Goal: Check status: Check status

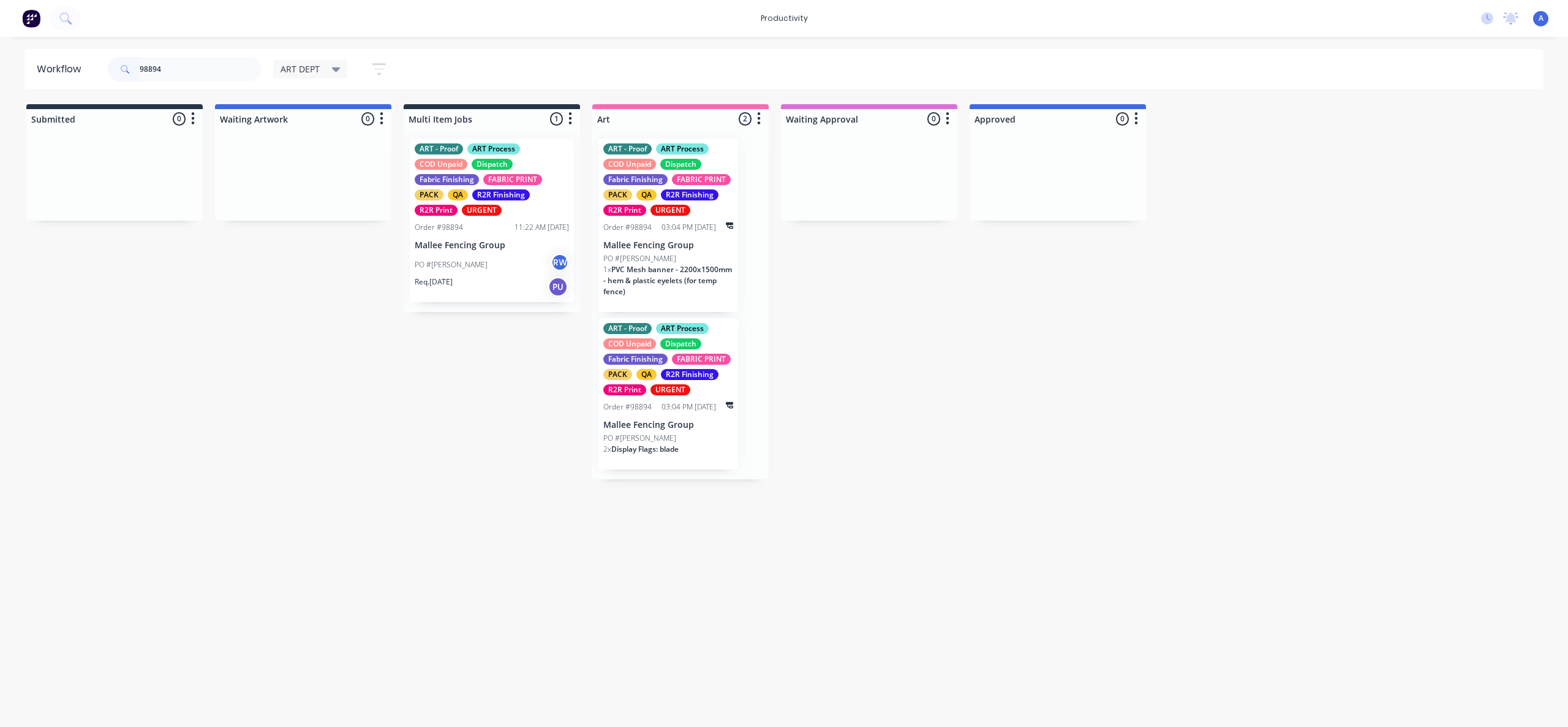
click at [474, 264] on div "PO #[PERSON_NAME] RW" at bounding box center [492, 264] width 155 height 24
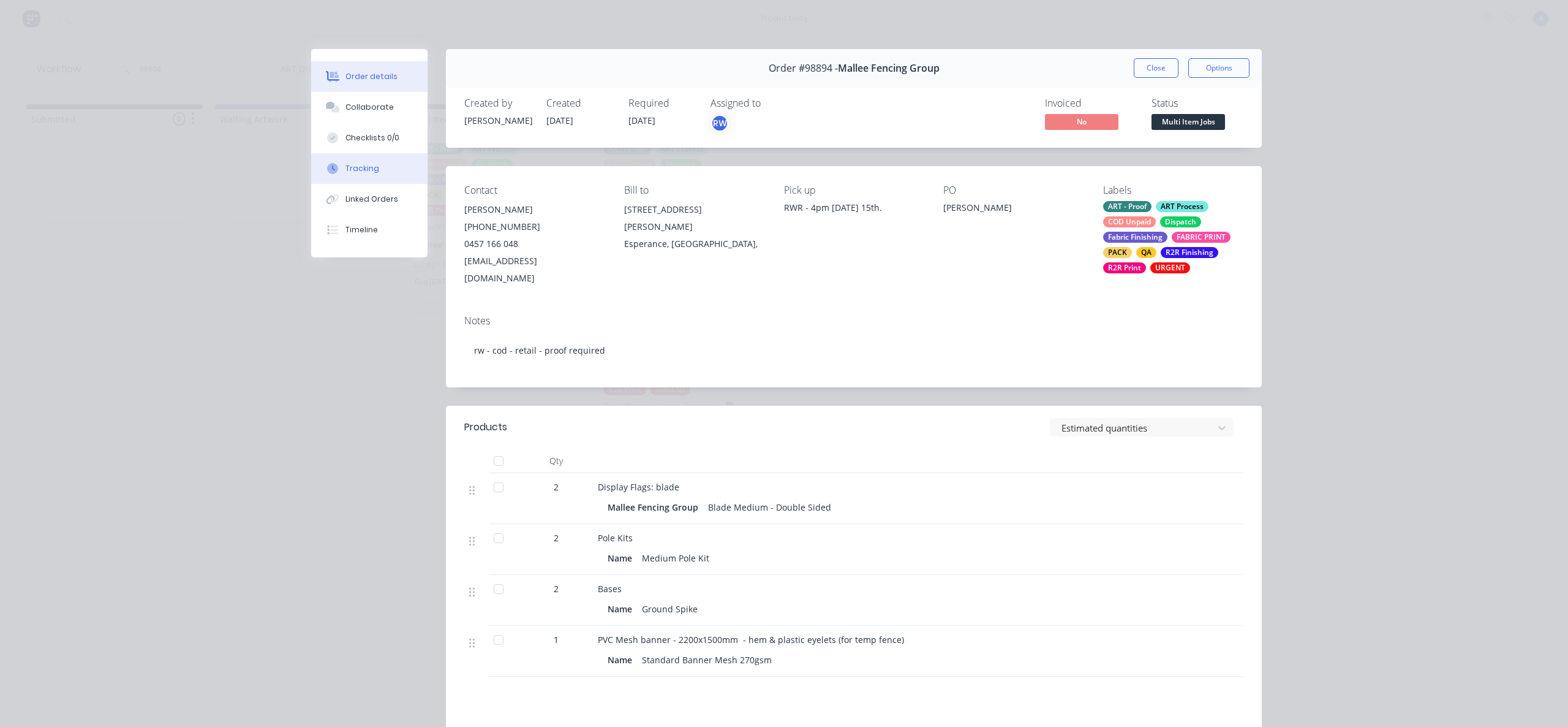
drag, startPoint x: 325, startPoint y: 156, endPoint x: 365, endPoint y: 155, distance: 40.0
click at [325, 156] on button "Tracking" at bounding box center [369, 168] width 117 height 31
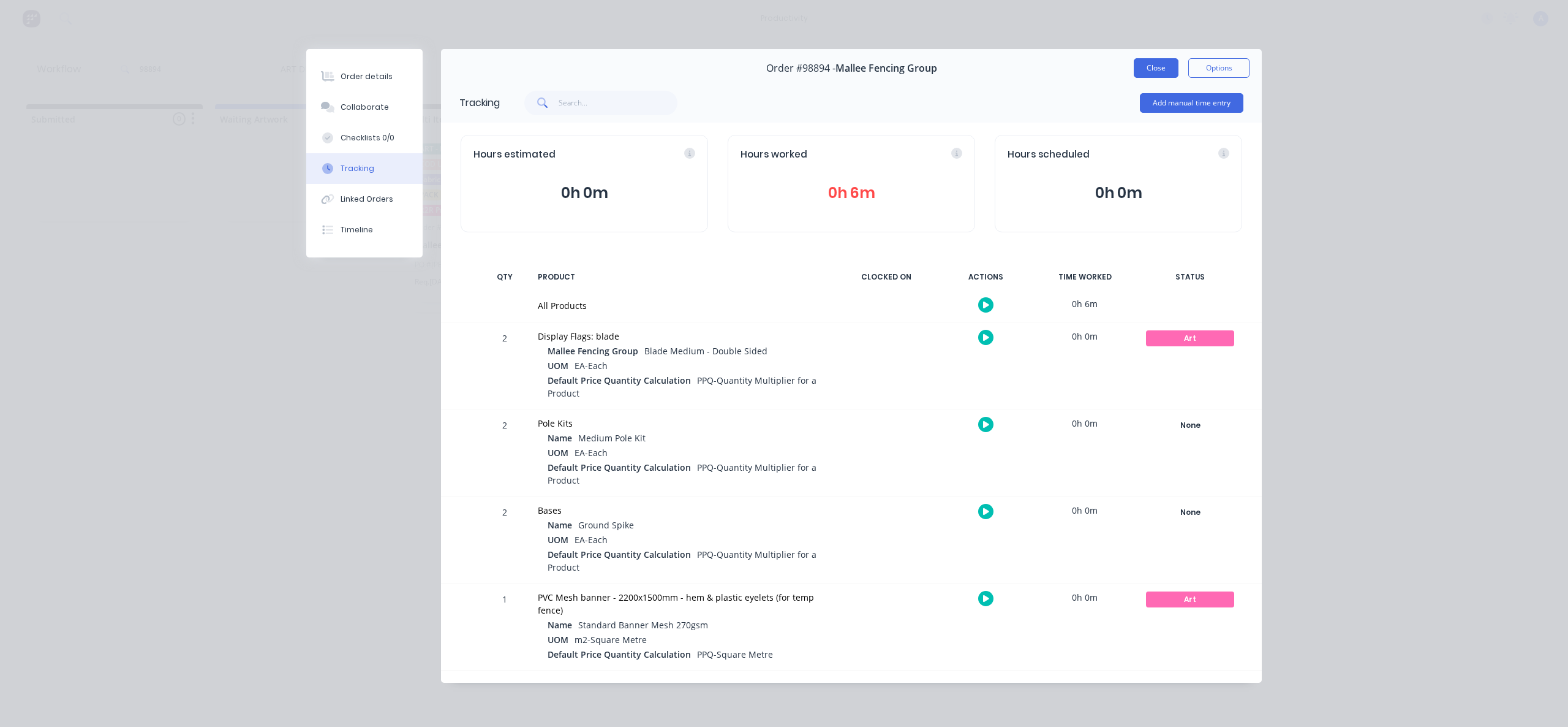
click at [1144, 66] on button "Close" at bounding box center [1156, 68] width 45 height 20
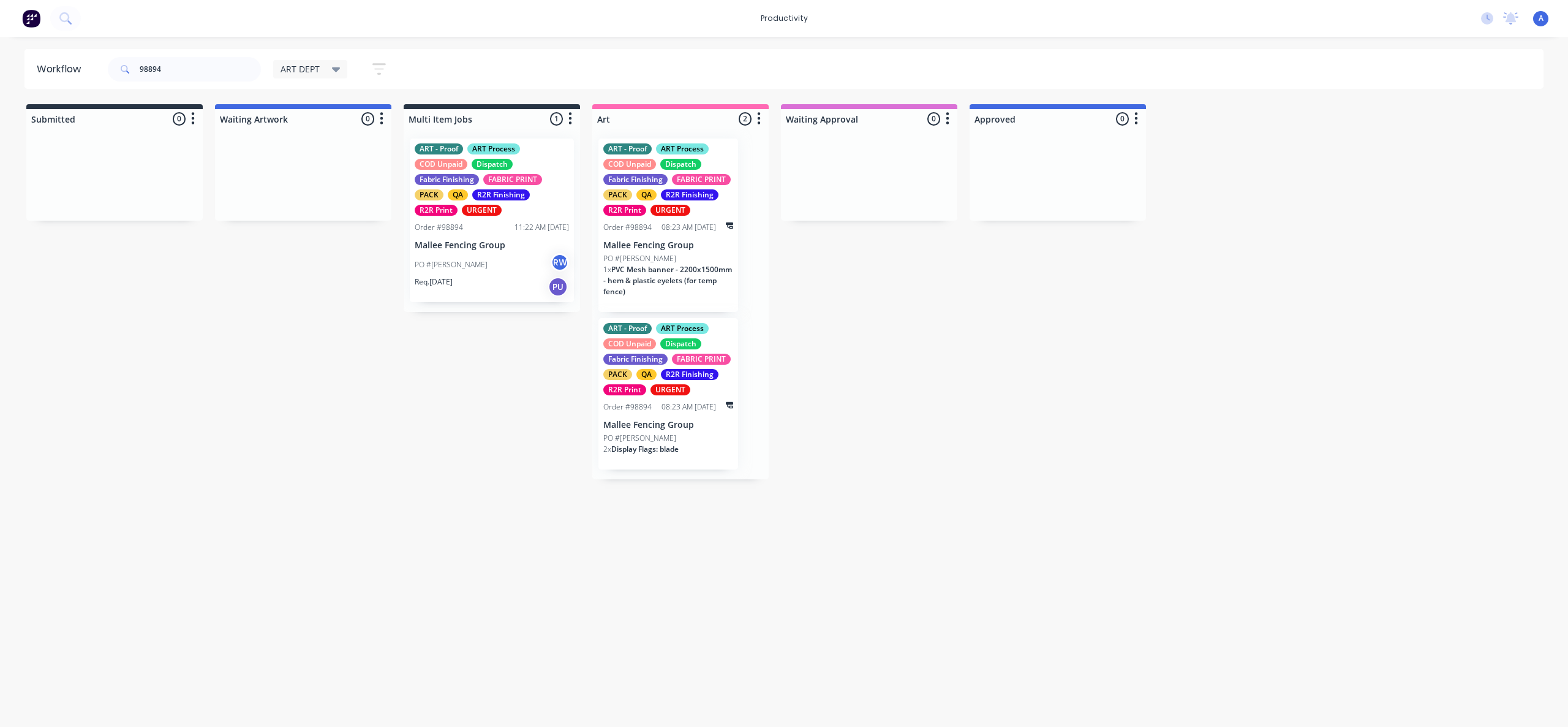
click at [496, 280] on div "Req. [DATE] PU" at bounding box center [492, 286] width 155 height 21
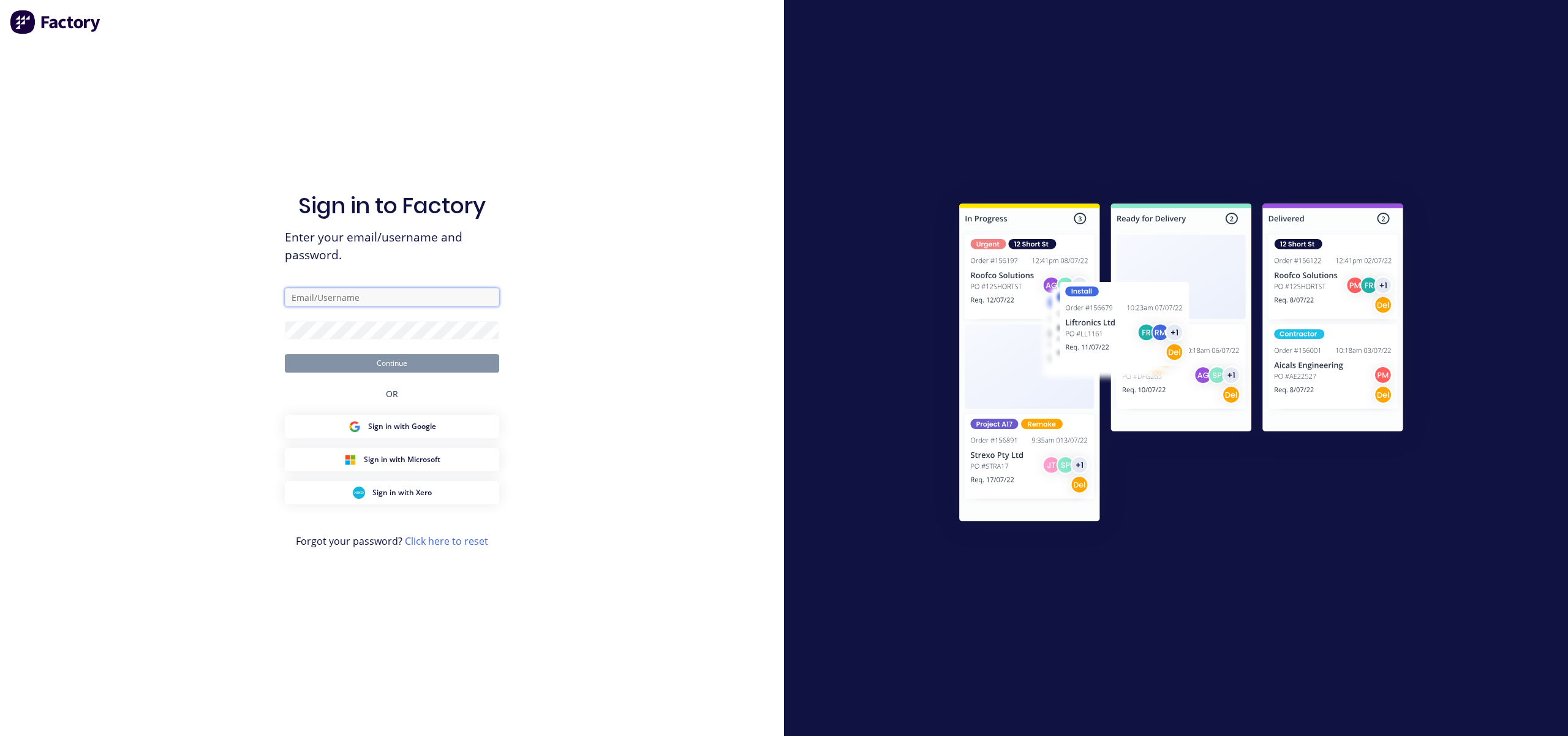
type input "[EMAIL_ADDRESS][DOMAIN_NAME]"
click at [460, 359] on button "Continue" at bounding box center [392, 363] width 214 height 19
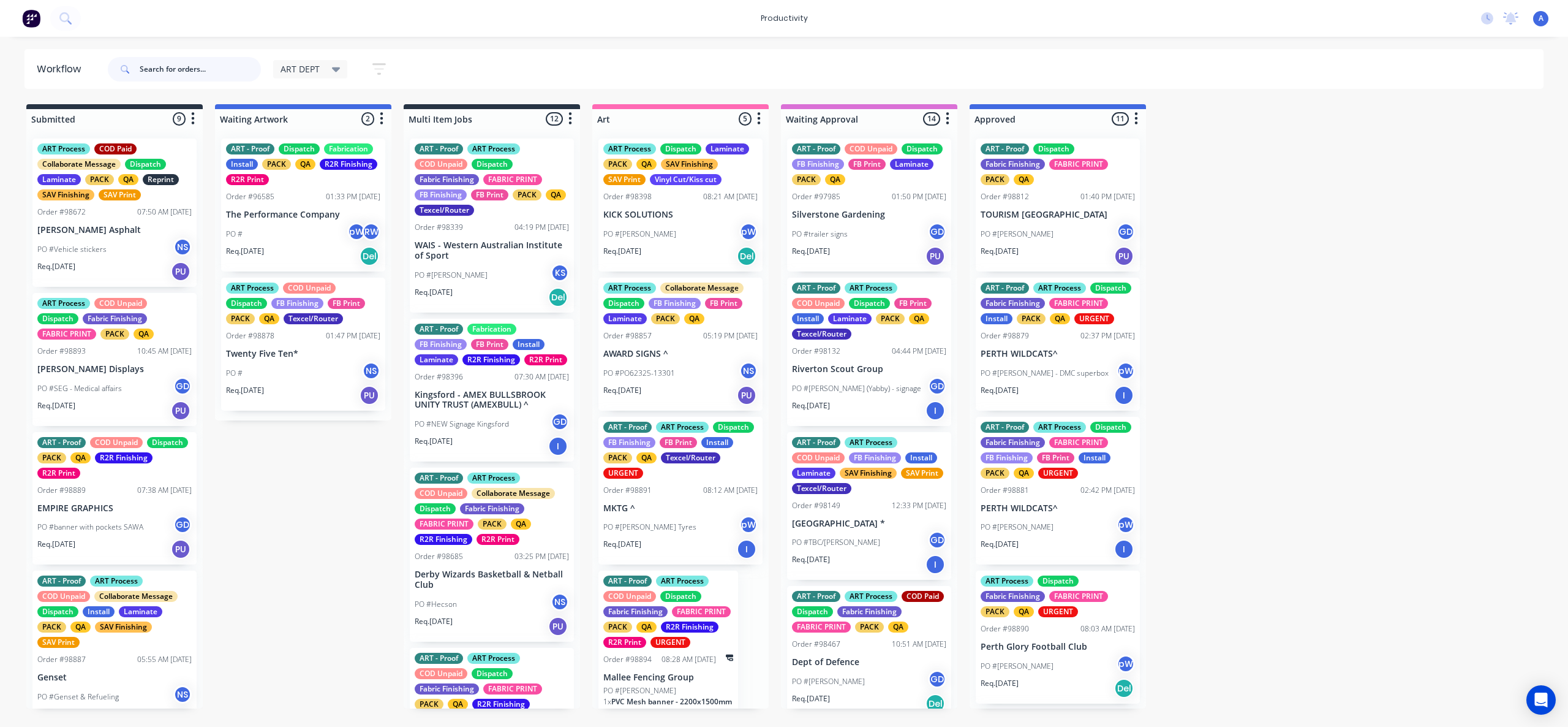
click at [237, 65] on input "text" at bounding box center [200, 69] width 121 height 25
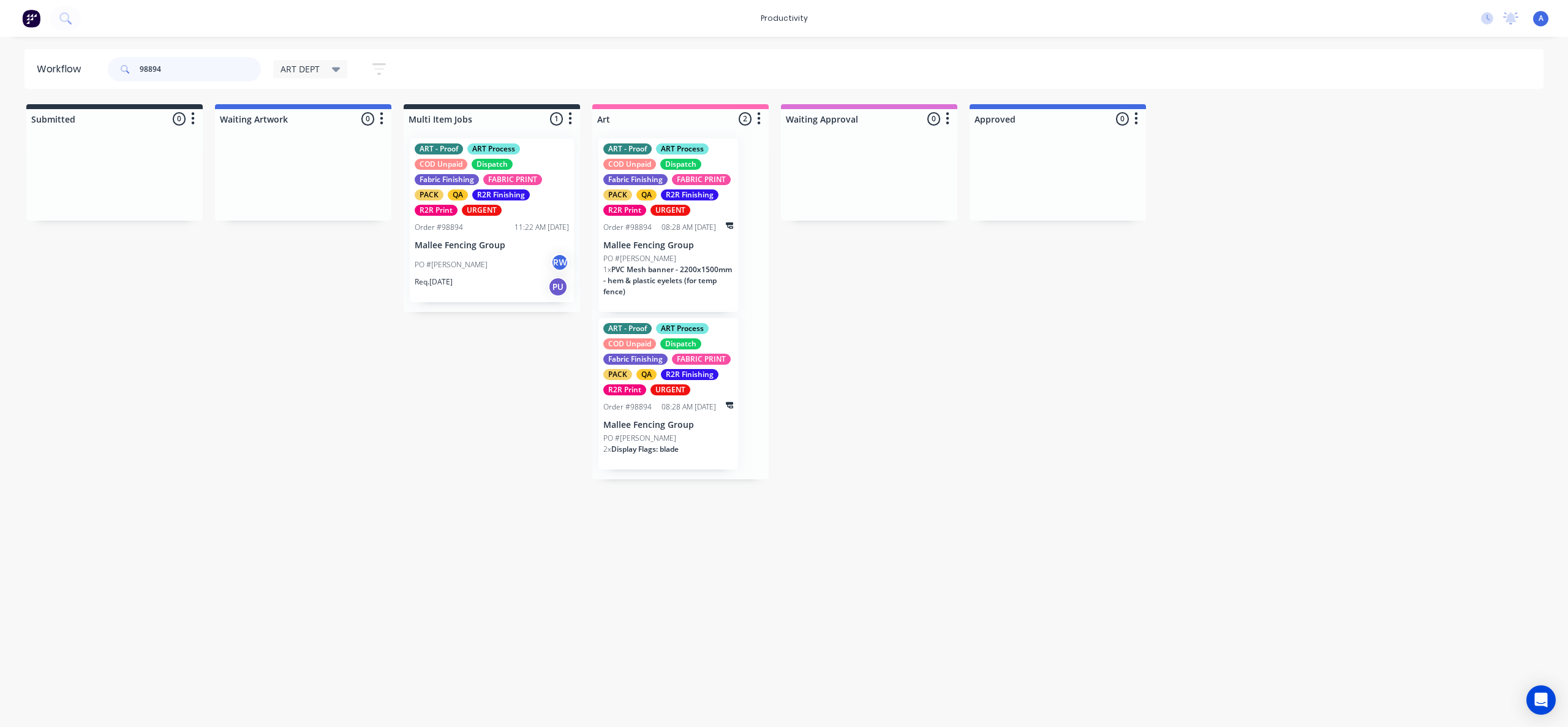
type input "98894"
click at [420, 270] on div "PO #[PERSON_NAME] RW" at bounding box center [492, 264] width 155 height 24
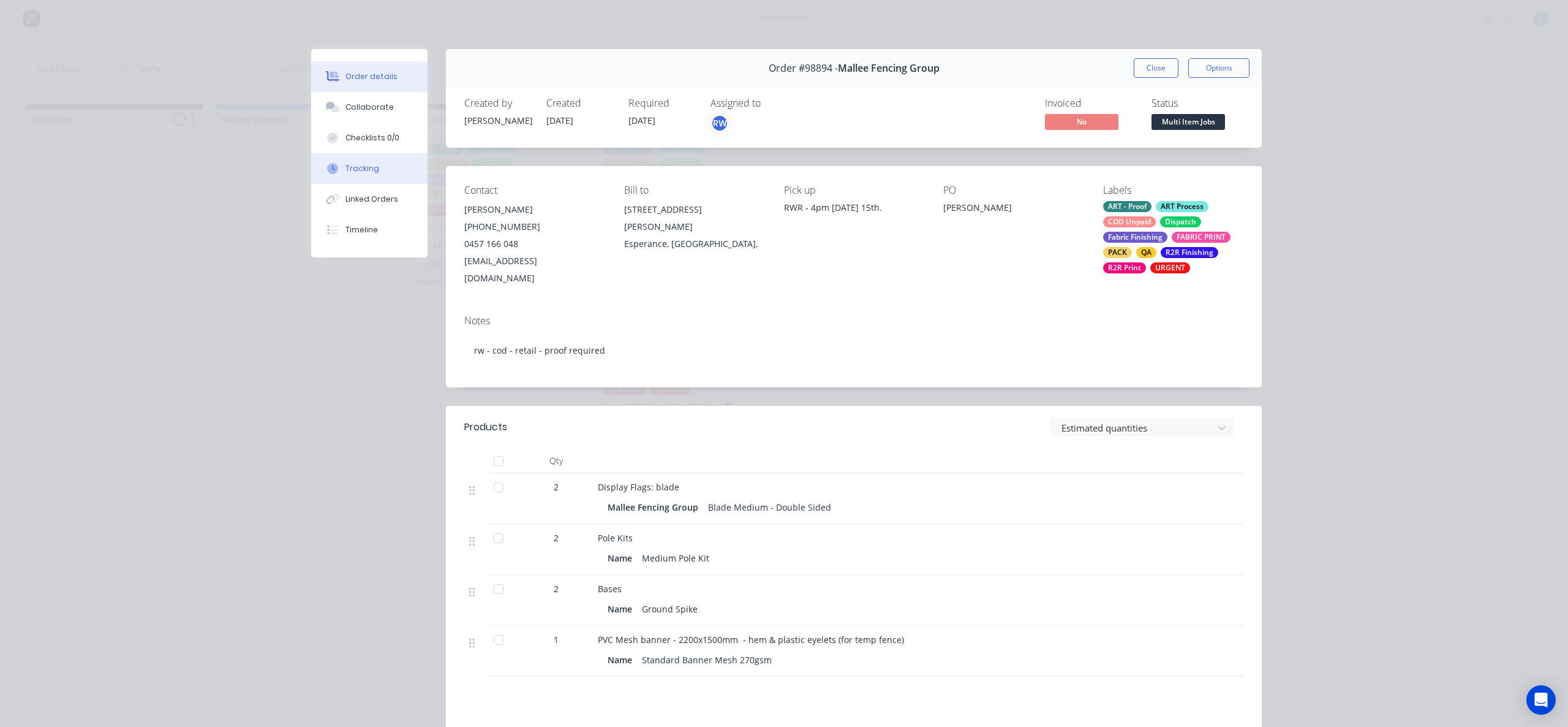
click at [373, 172] on button "Tracking" at bounding box center [369, 168] width 117 height 31
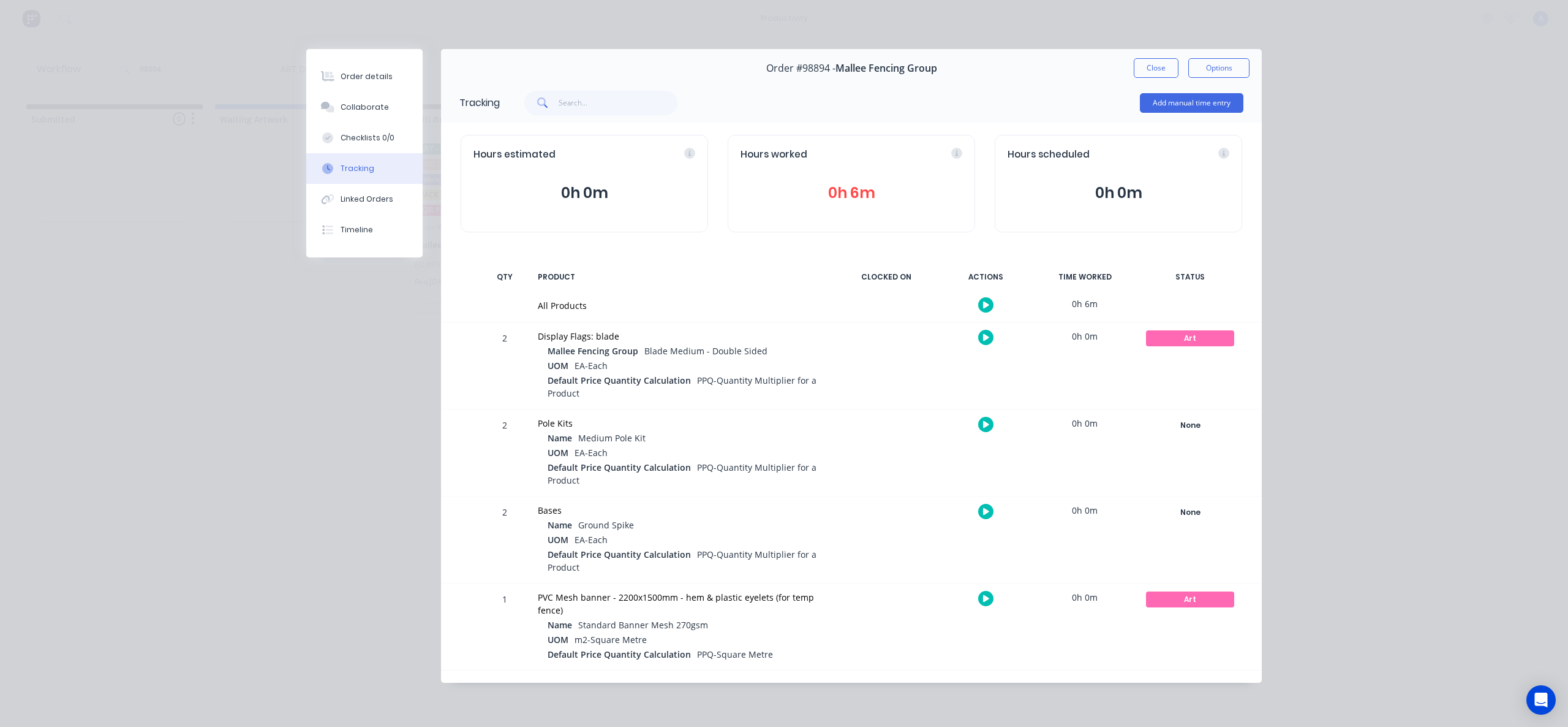
click at [987, 304] on icon "button" at bounding box center [987, 304] width 6 height 7
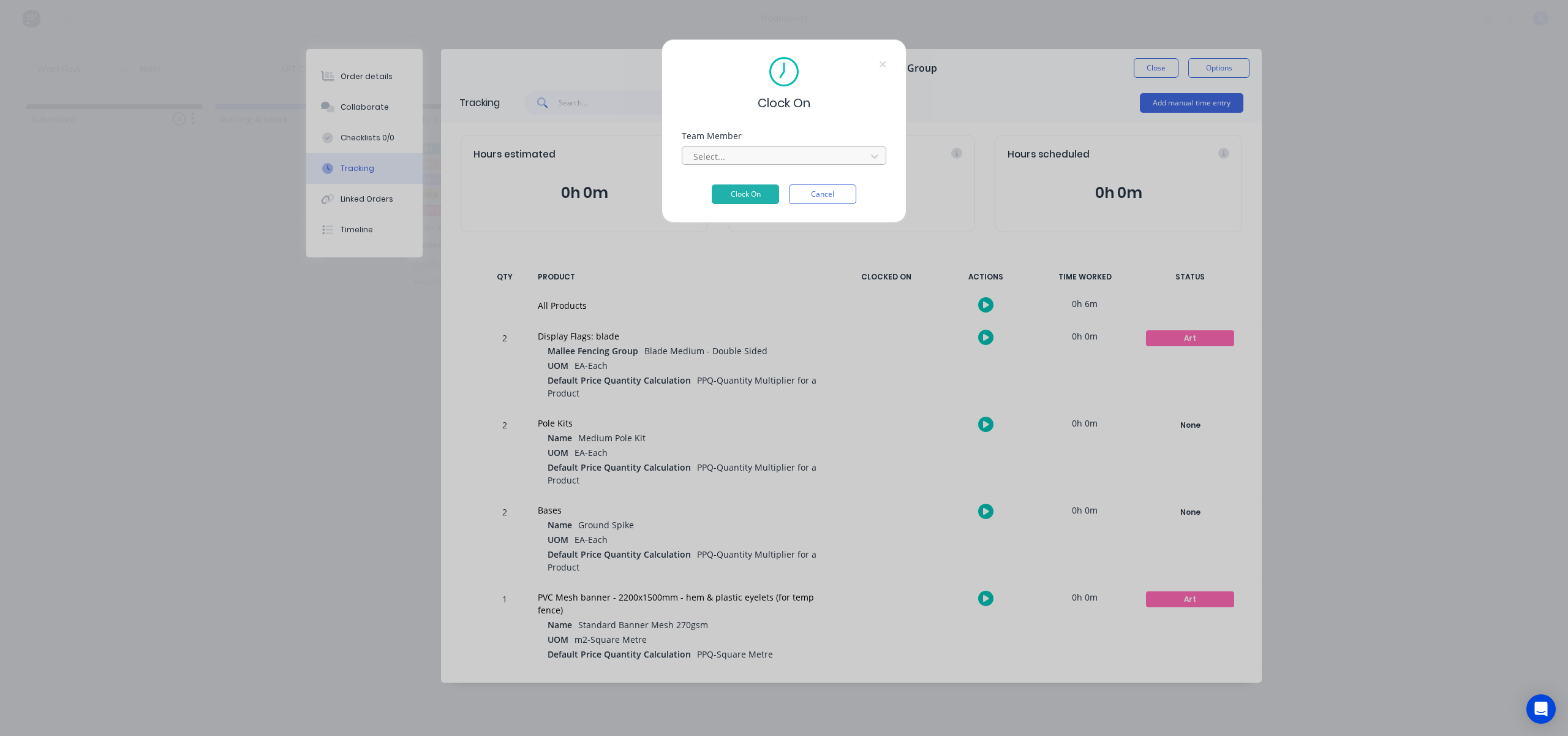
click at [725, 152] on div at bounding box center [776, 156] width 167 height 15
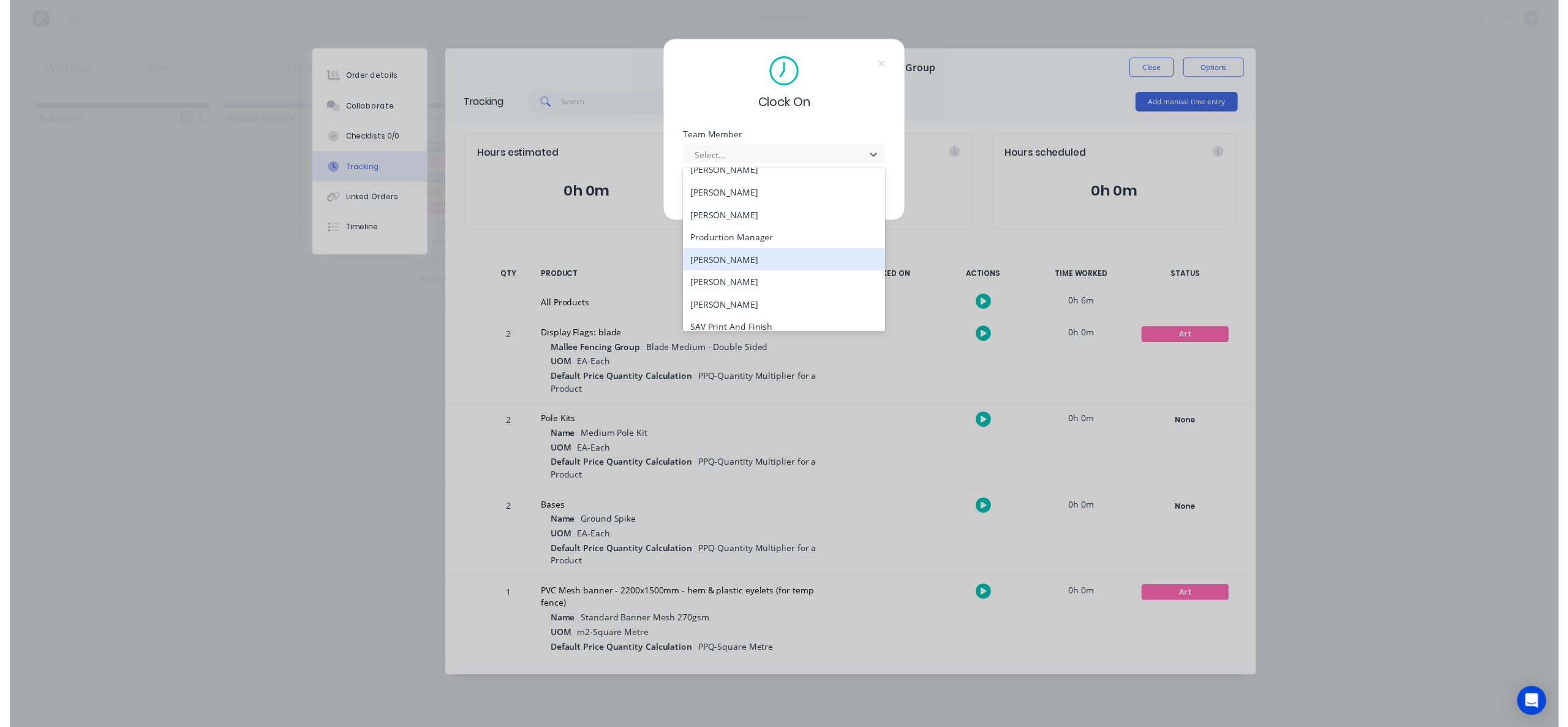
scroll to position [316, 0]
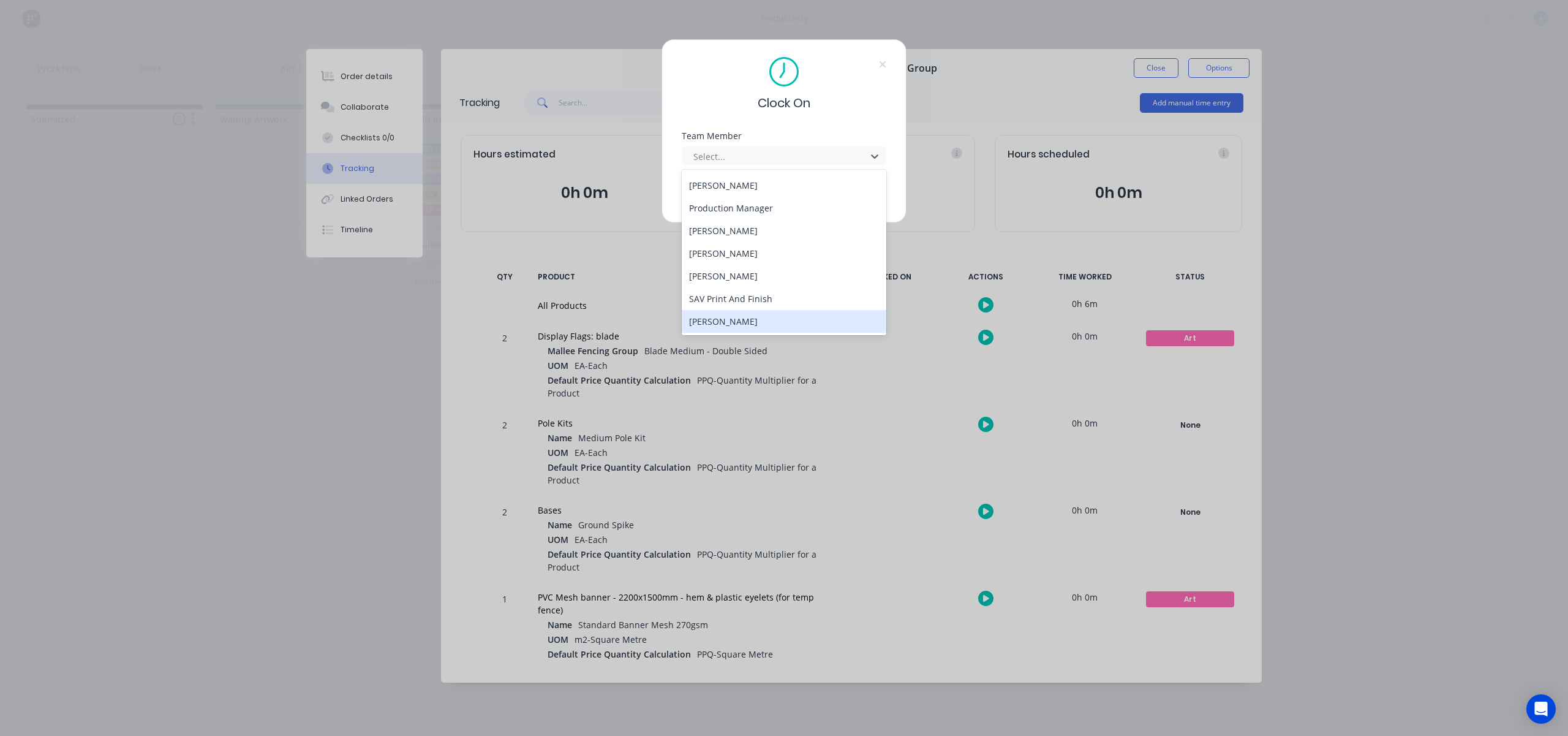
click at [739, 319] on div "[PERSON_NAME]" at bounding box center [784, 321] width 205 height 23
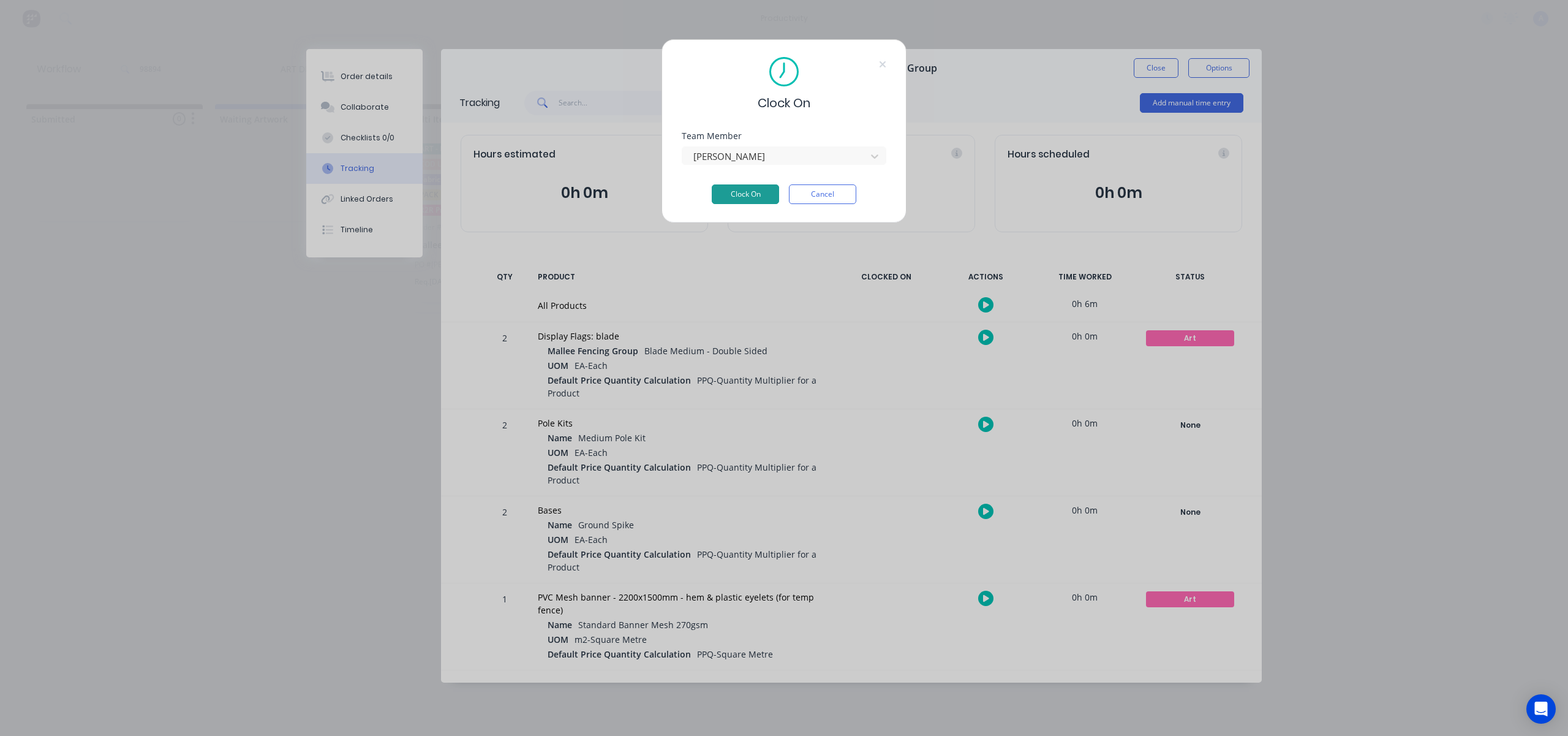
click at [736, 200] on button "Clock On" at bounding box center [746, 194] width 67 height 20
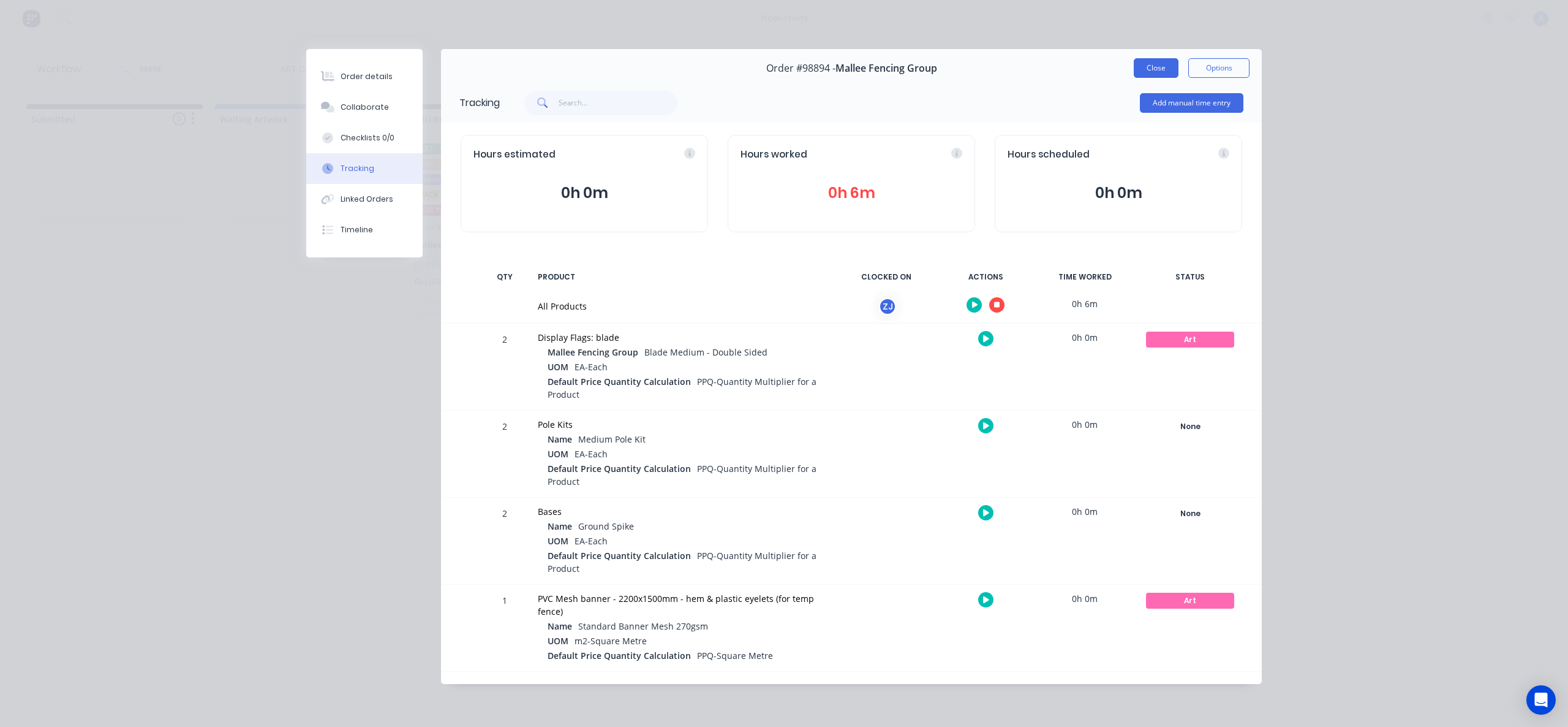
click at [1154, 61] on button "Close" at bounding box center [1156, 68] width 45 height 20
